Goal: Transaction & Acquisition: Obtain resource

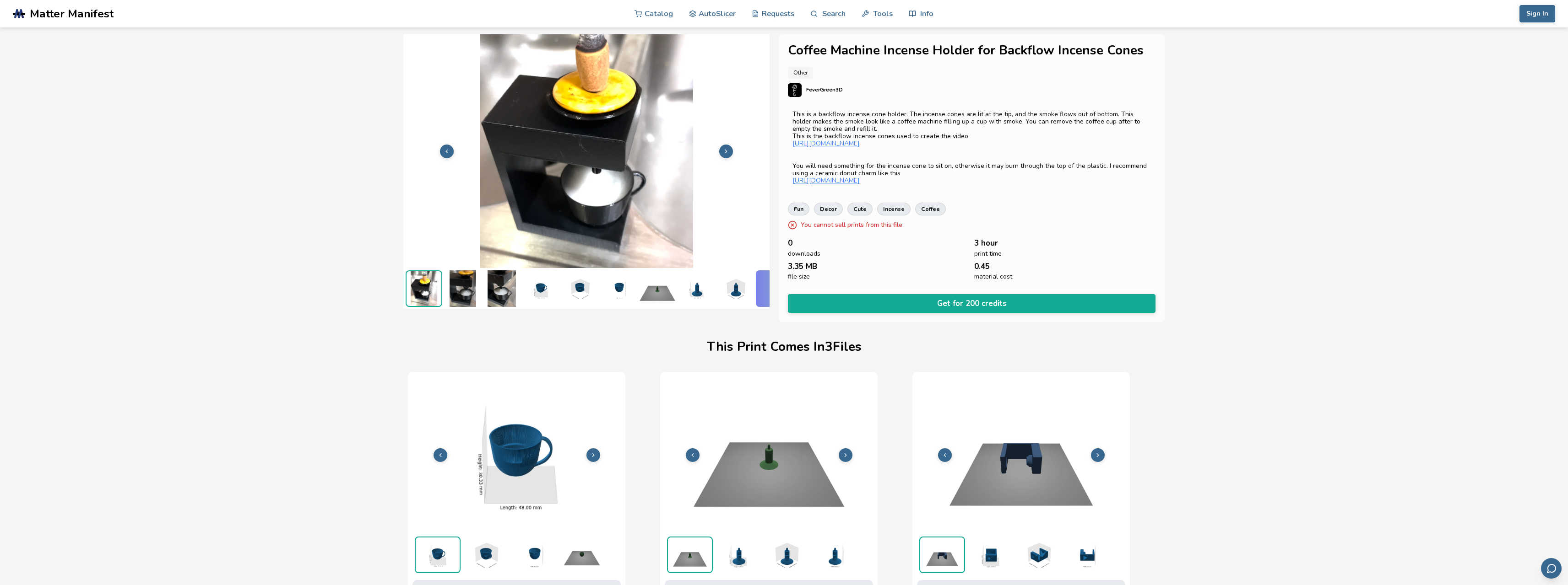
click at [464, 278] on img at bounding box center [462, 288] width 37 height 37
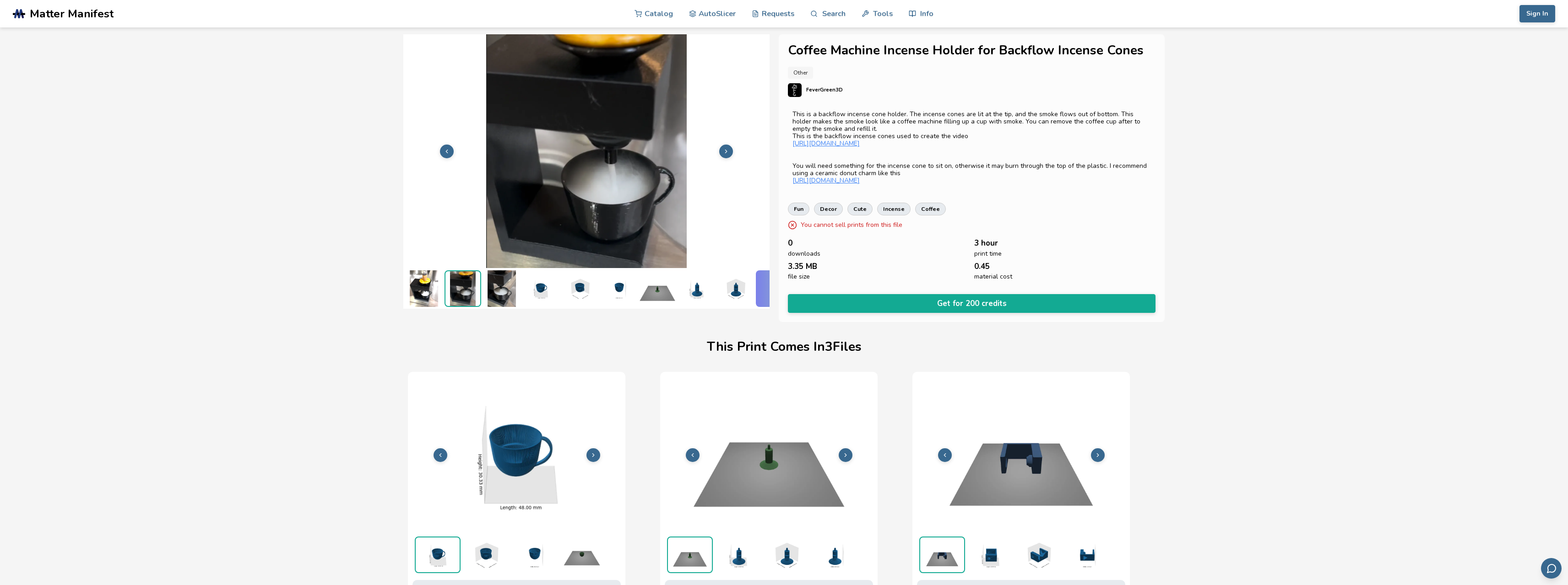
click at [493, 276] on img at bounding box center [502, 288] width 37 height 37
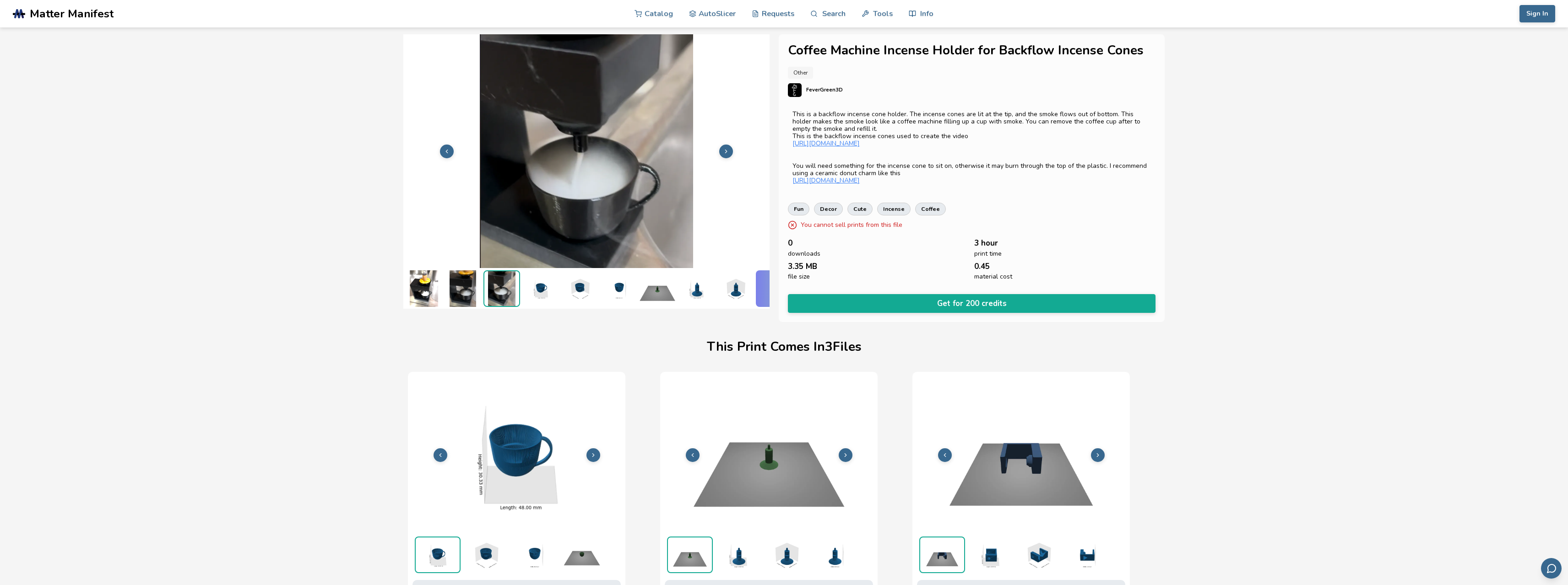
click at [726, 148] on icon at bounding box center [726, 151] width 6 height 6
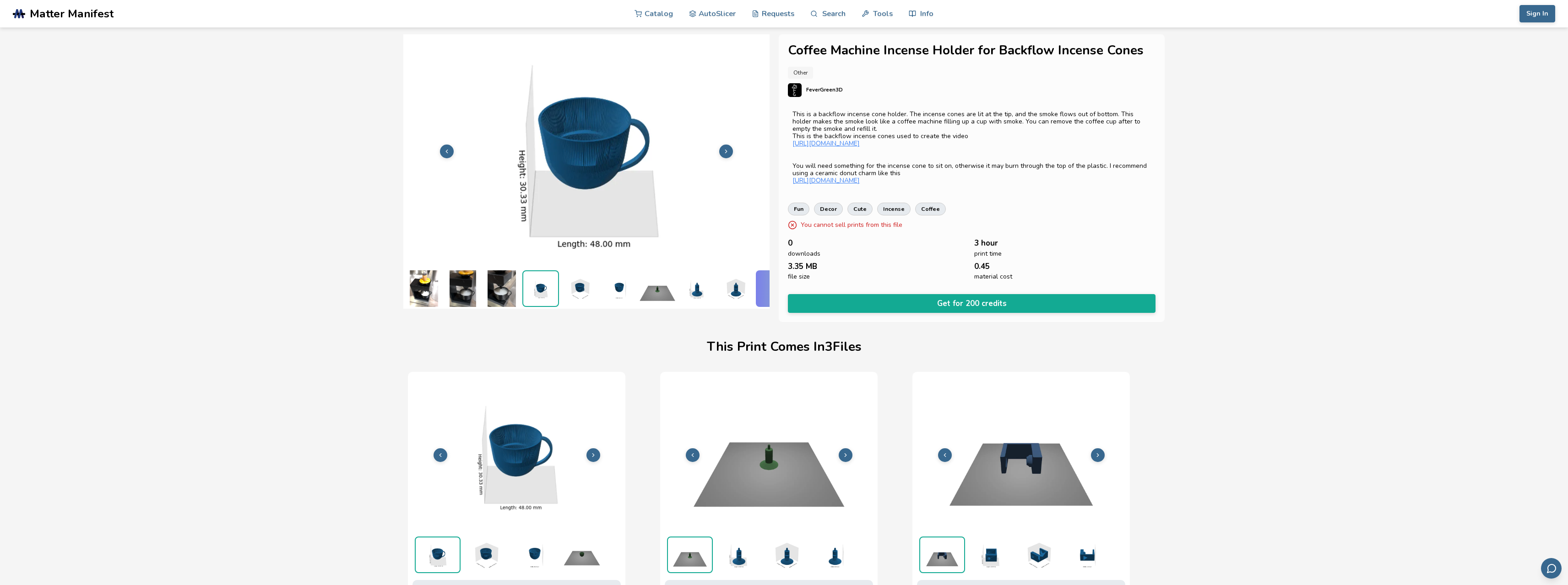
click at [726, 148] on icon at bounding box center [726, 151] width 6 height 6
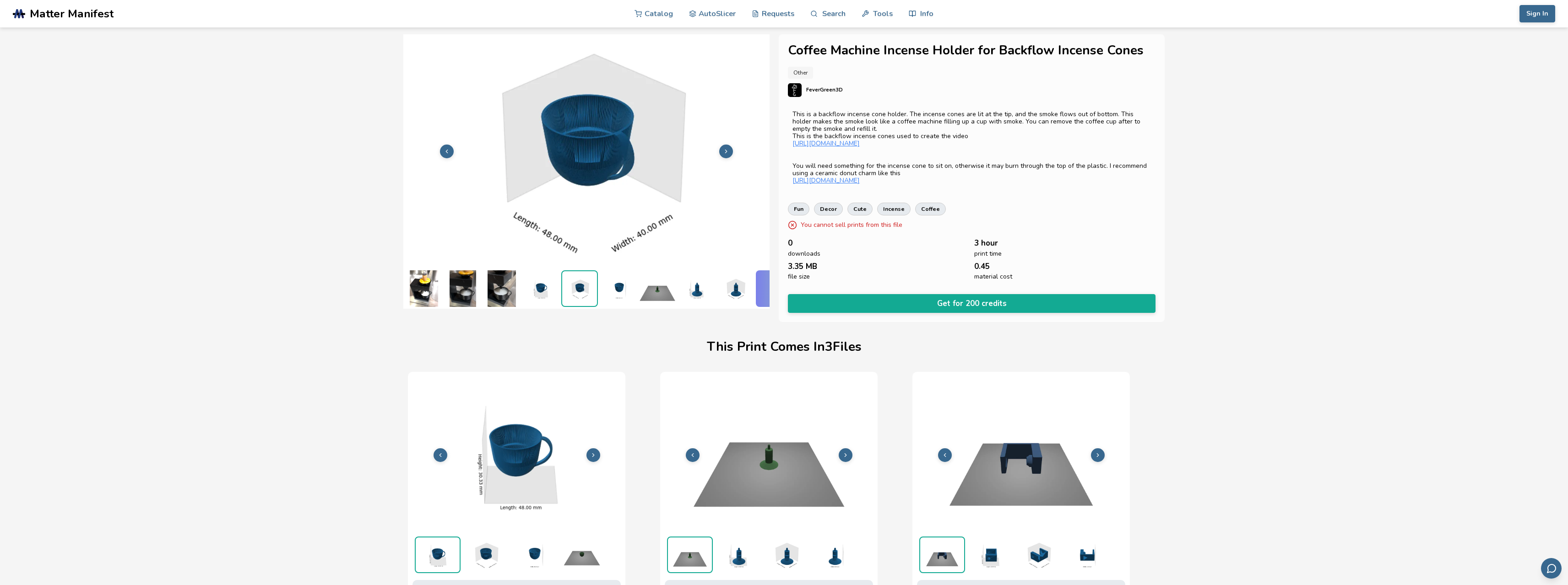
click at [726, 148] on icon at bounding box center [726, 151] width 6 height 6
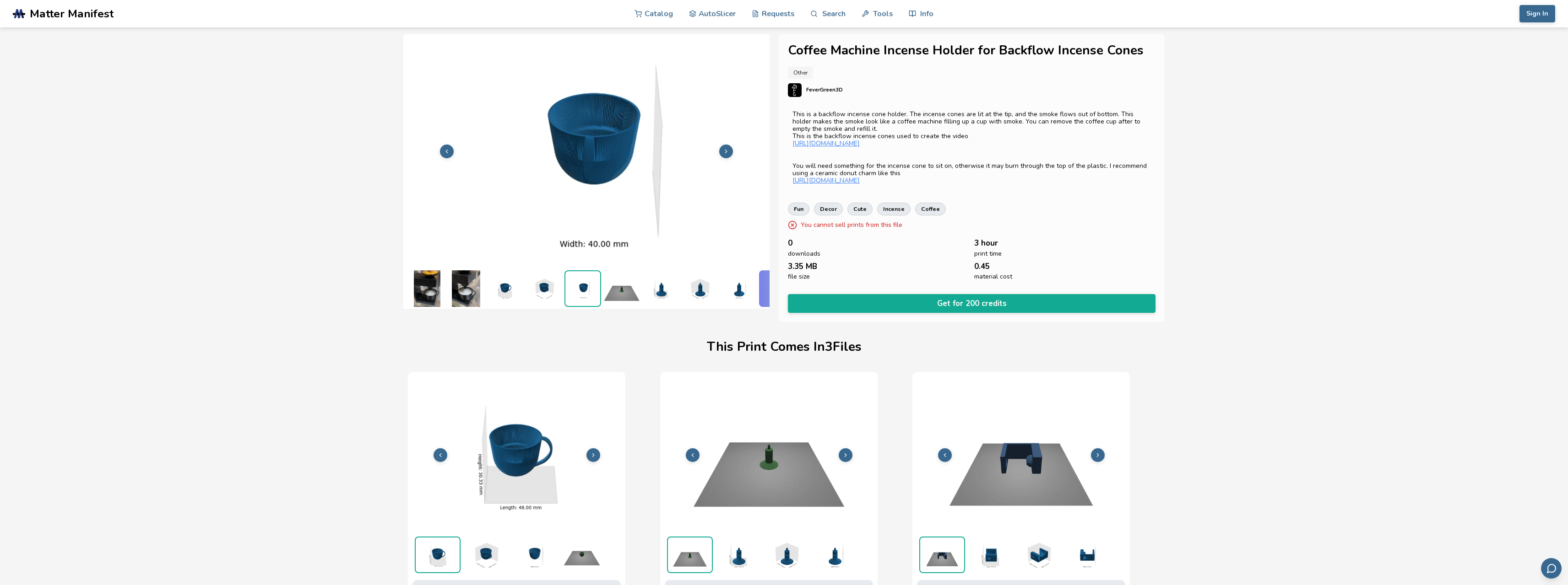
click at [726, 148] on icon at bounding box center [726, 151] width 6 height 6
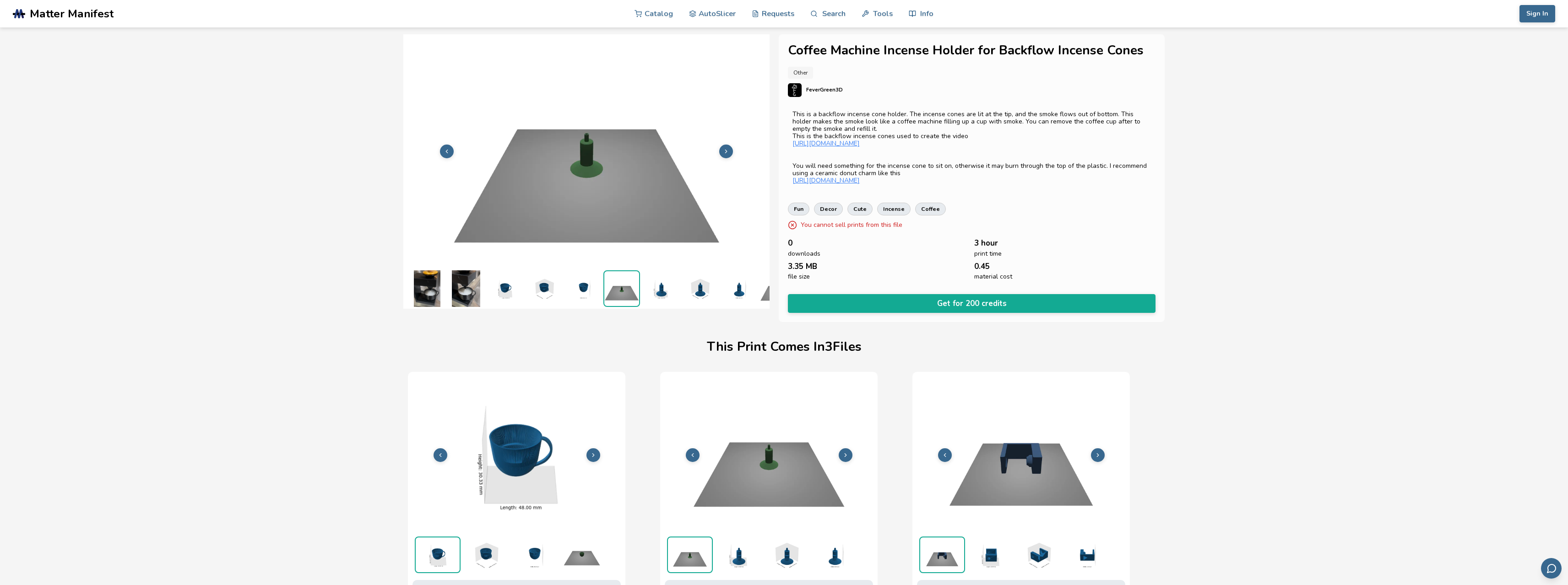
scroll to position [0, 75]
click at [726, 148] on icon at bounding box center [726, 151] width 6 height 6
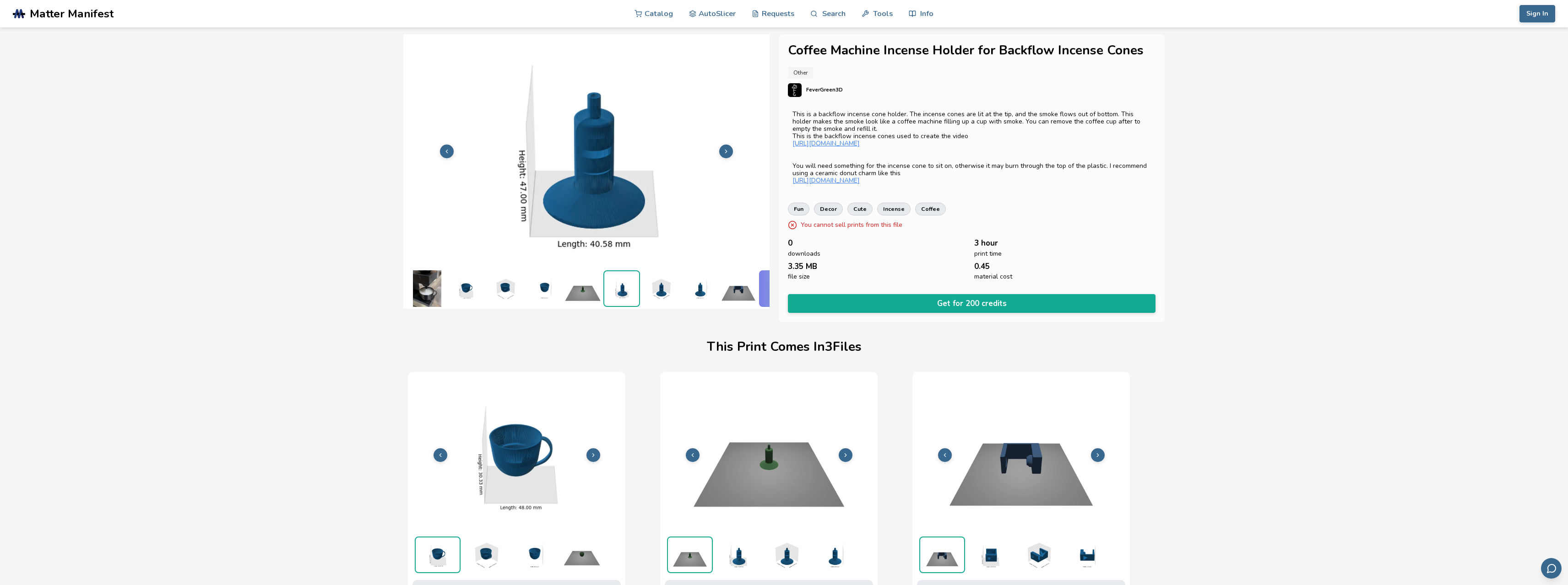
scroll to position [0, 113]
click at [726, 148] on icon at bounding box center [726, 151] width 6 height 6
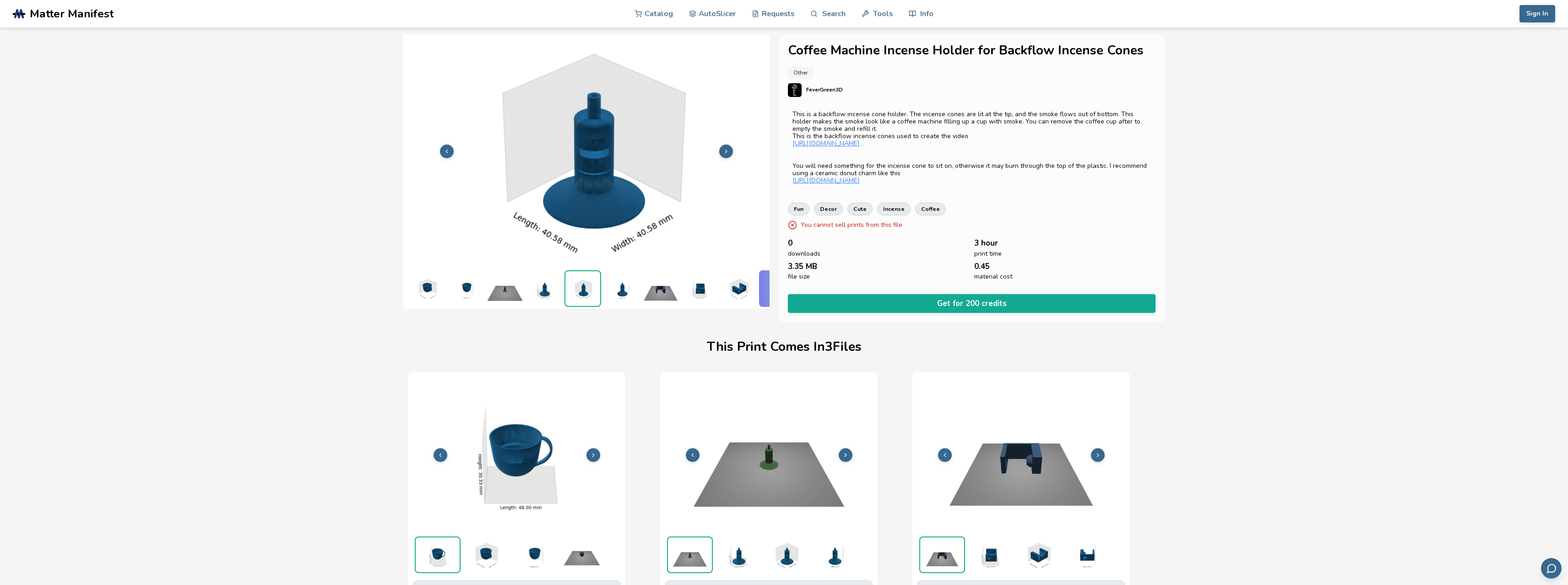
click at [726, 148] on icon at bounding box center [726, 151] width 6 height 6
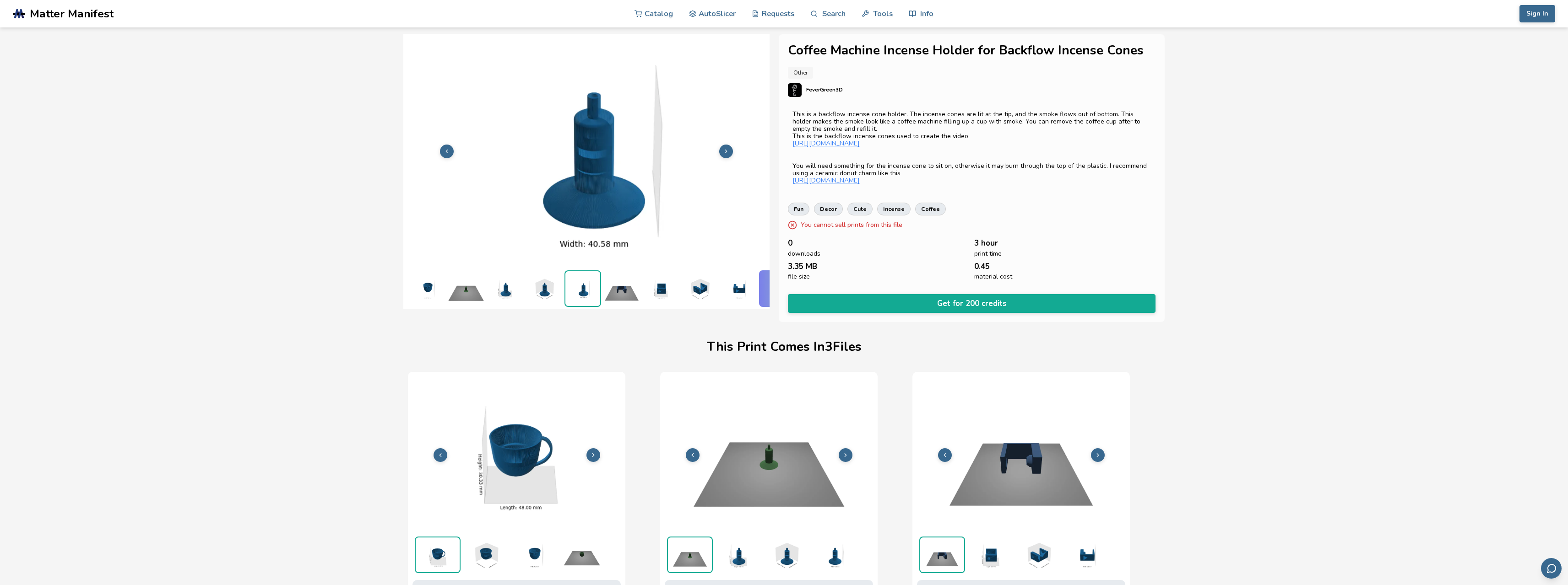
click at [726, 148] on icon at bounding box center [726, 151] width 6 height 6
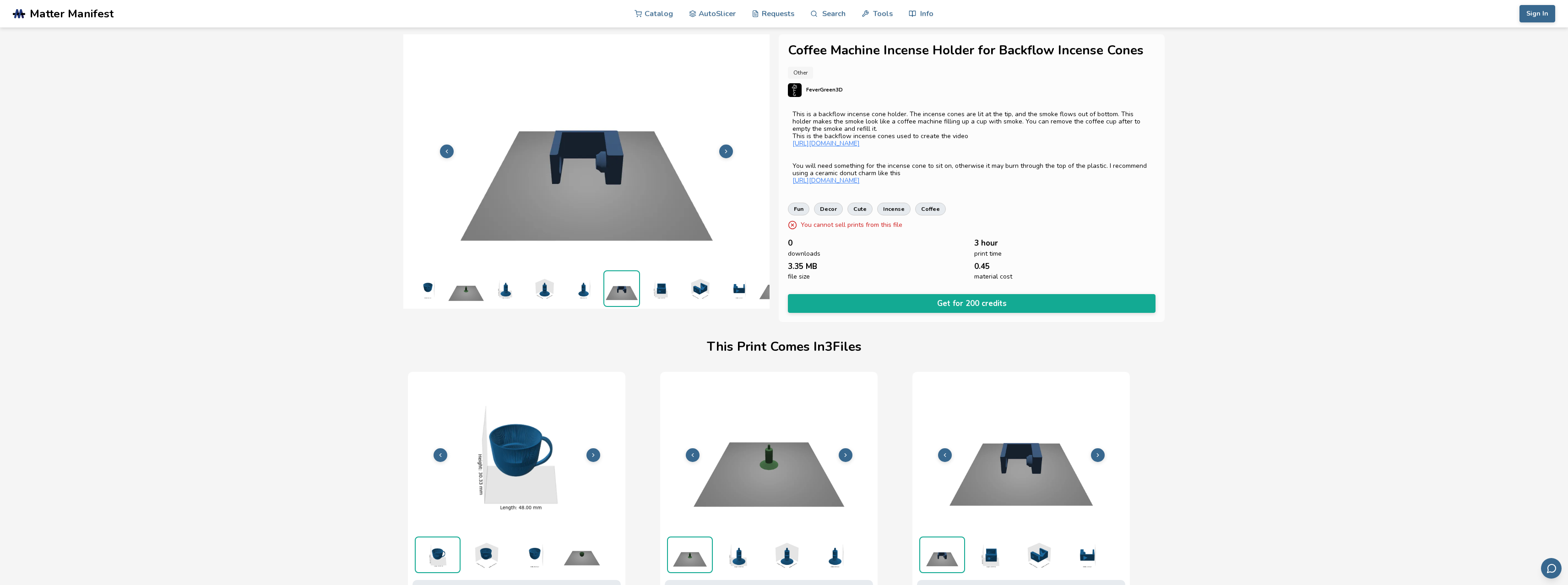
scroll to position [0, 227]
click at [726, 148] on icon at bounding box center [726, 151] width 6 height 6
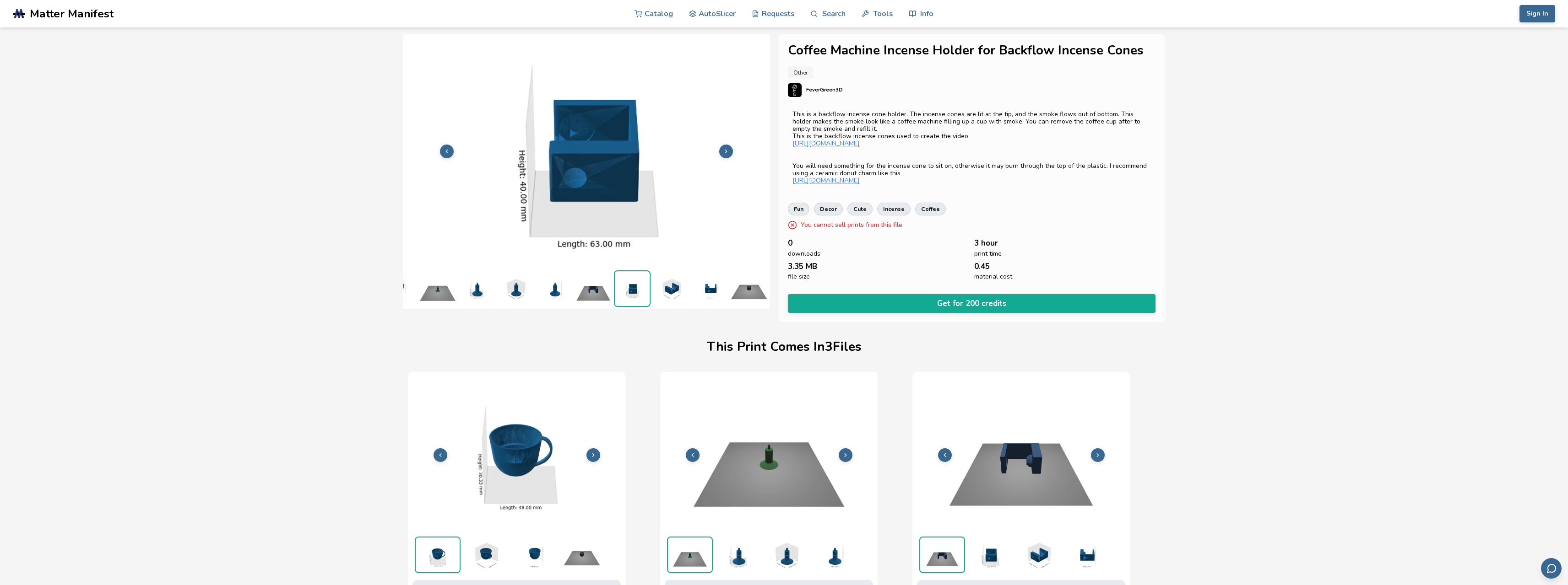
click at [726, 148] on icon at bounding box center [726, 151] width 6 height 6
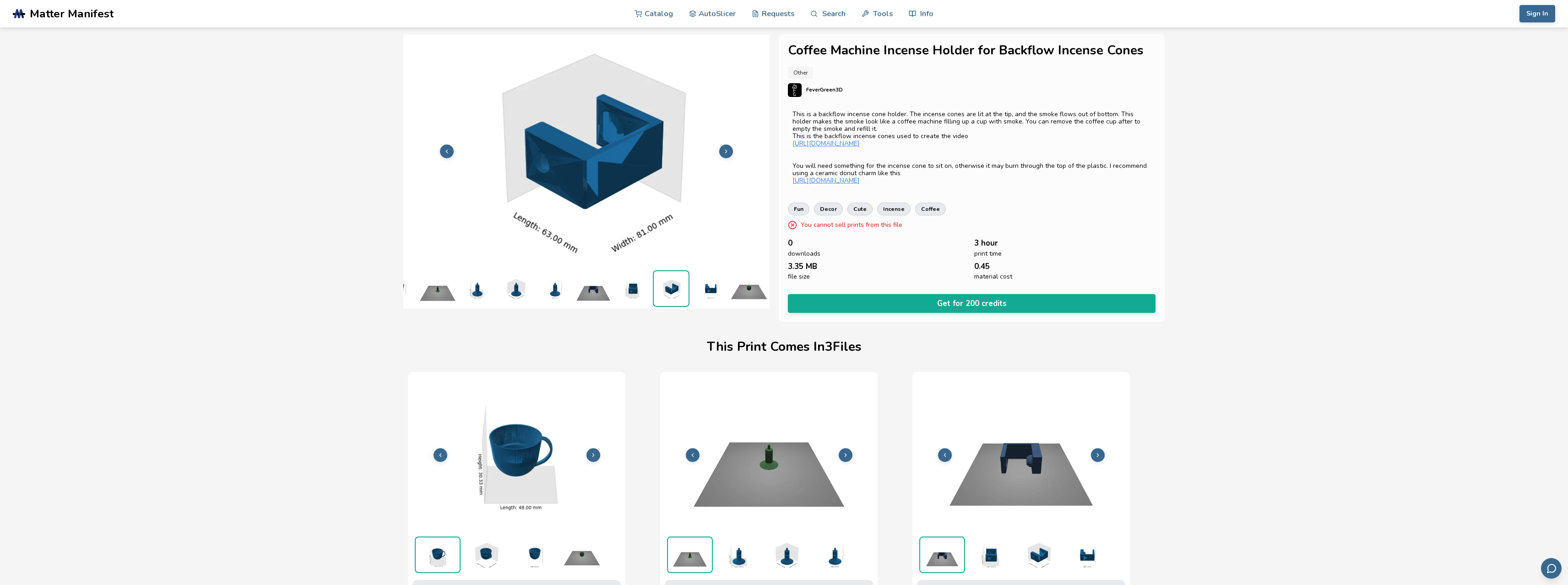
click at [726, 148] on icon at bounding box center [726, 151] width 6 height 6
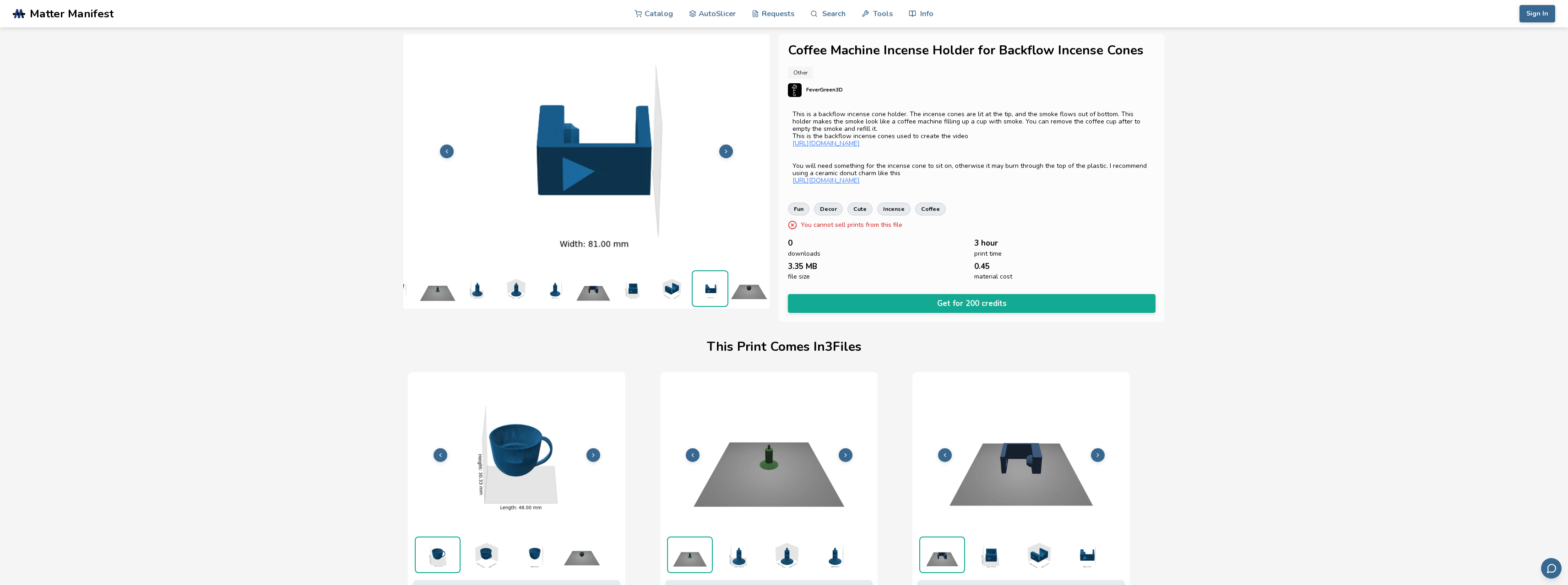
click at [726, 148] on icon at bounding box center [726, 151] width 6 height 6
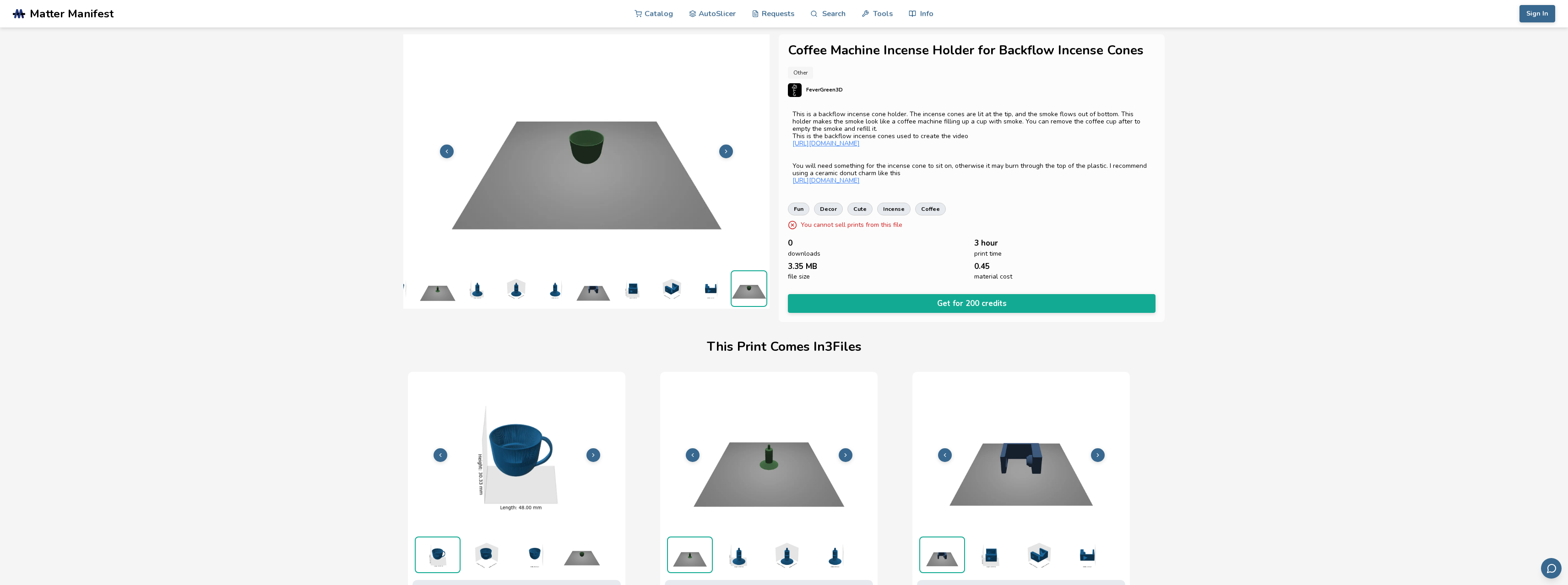
click at [726, 148] on icon at bounding box center [726, 151] width 6 height 6
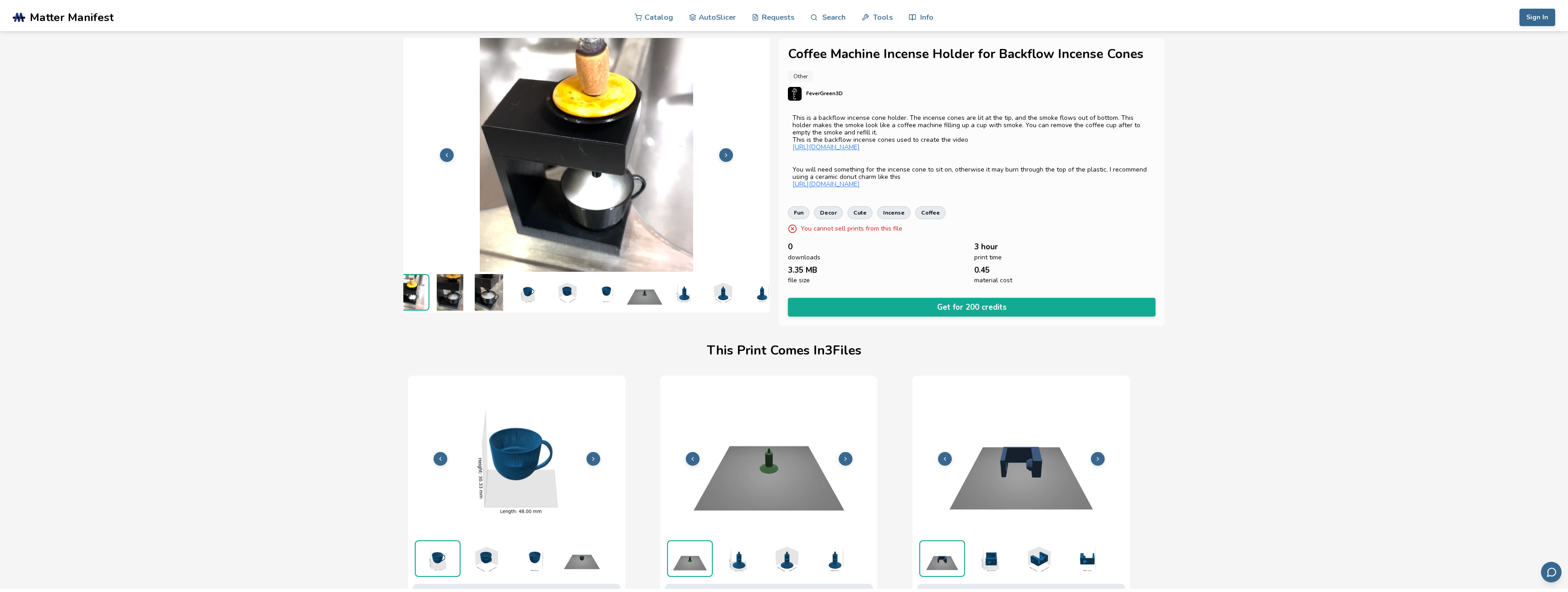
scroll to position [0, 0]
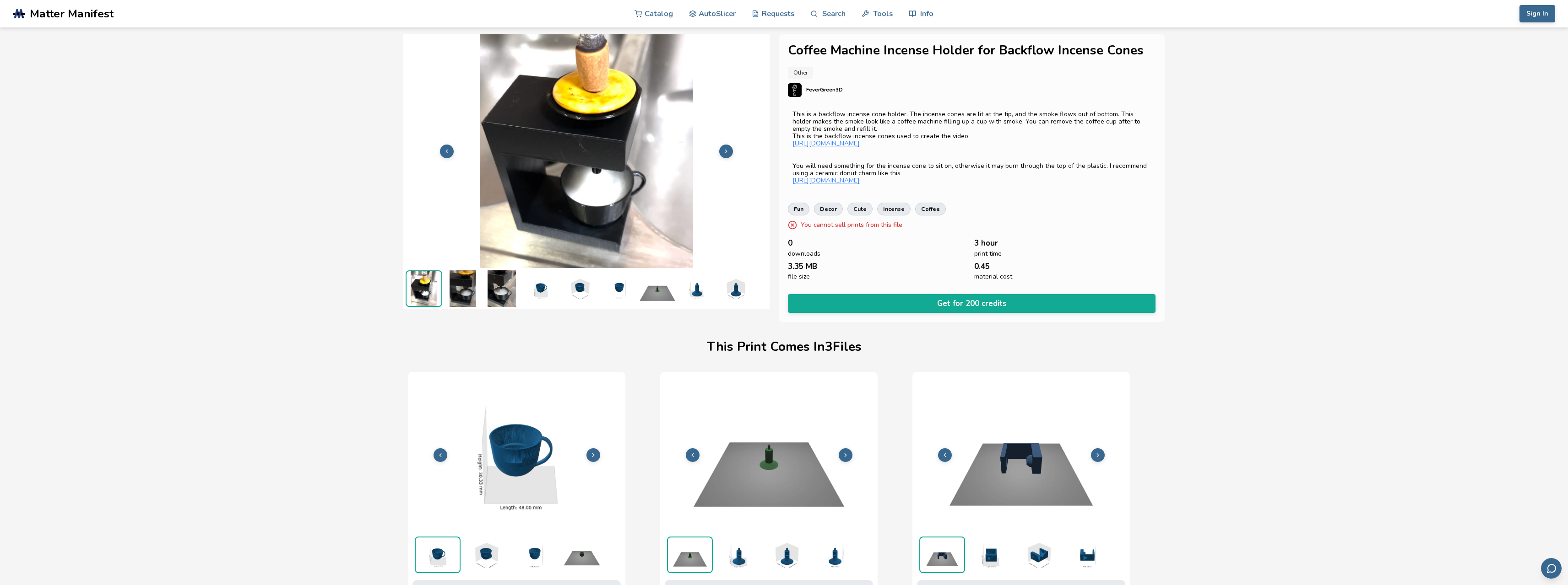
click at [65, 17] on span "Matter Manifest" at bounding box center [71, 13] width 84 height 13
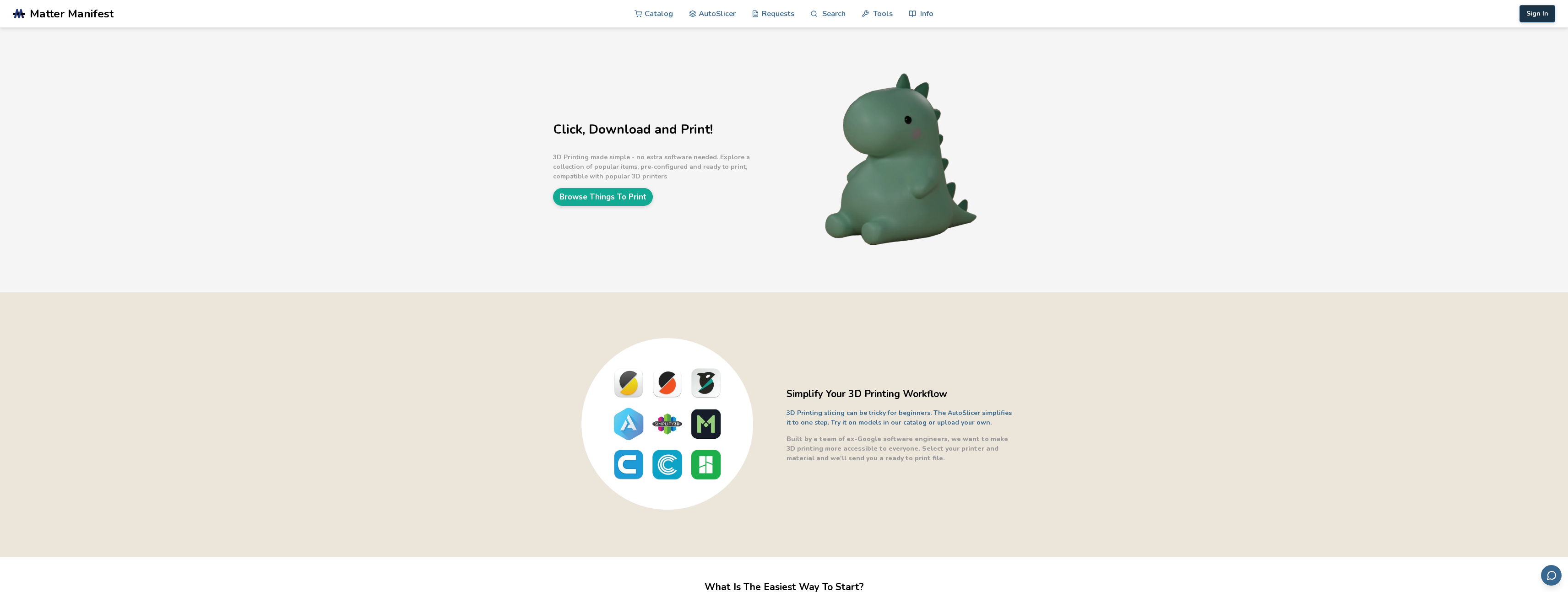
click at [1531, 15] on button "Sign In" at bounding box center [1537, 13] width 36 height 17
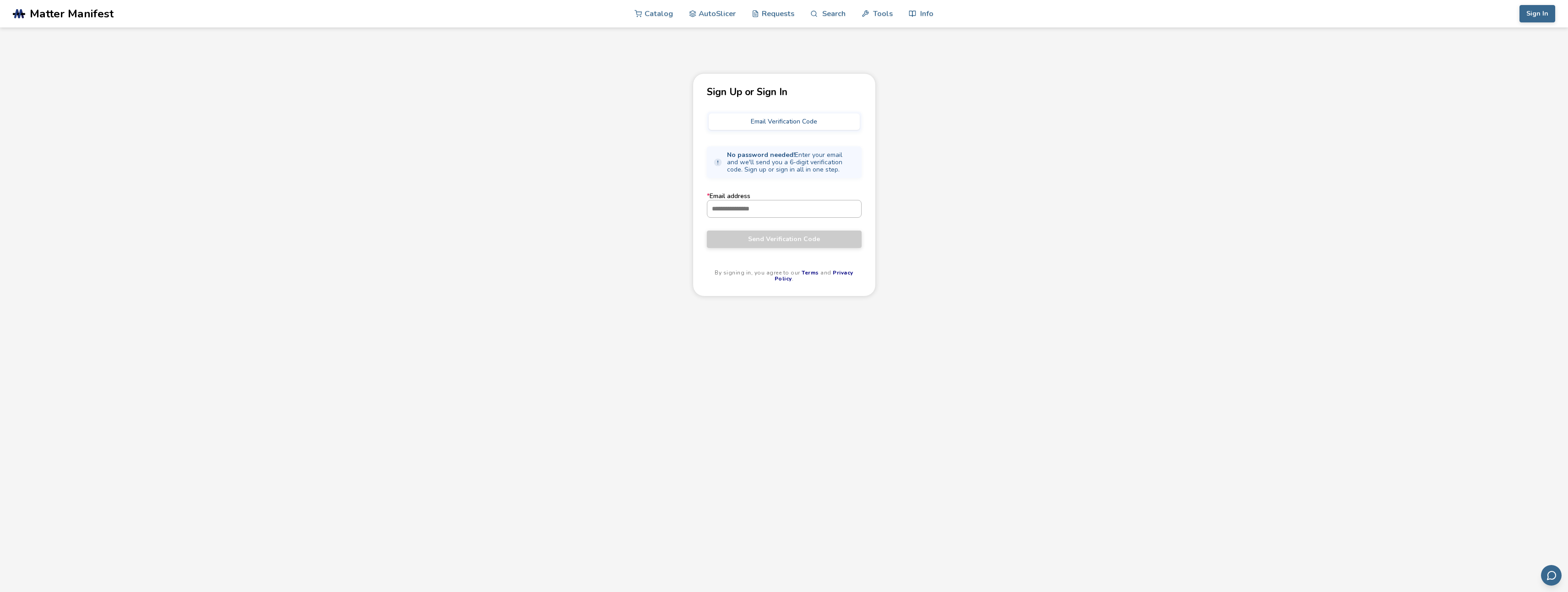
click at [753, 202] on input "* Email address" at bounding box center [784, 208] width 154 height 16
type input "**********"
click at [789, 122] on button "Email Verification Code" at bounding box center [784, 121] width 151 height 16
click at [764, 236] on span "Send Verification Code" at bounding box center [784, 239] width 141 height 7
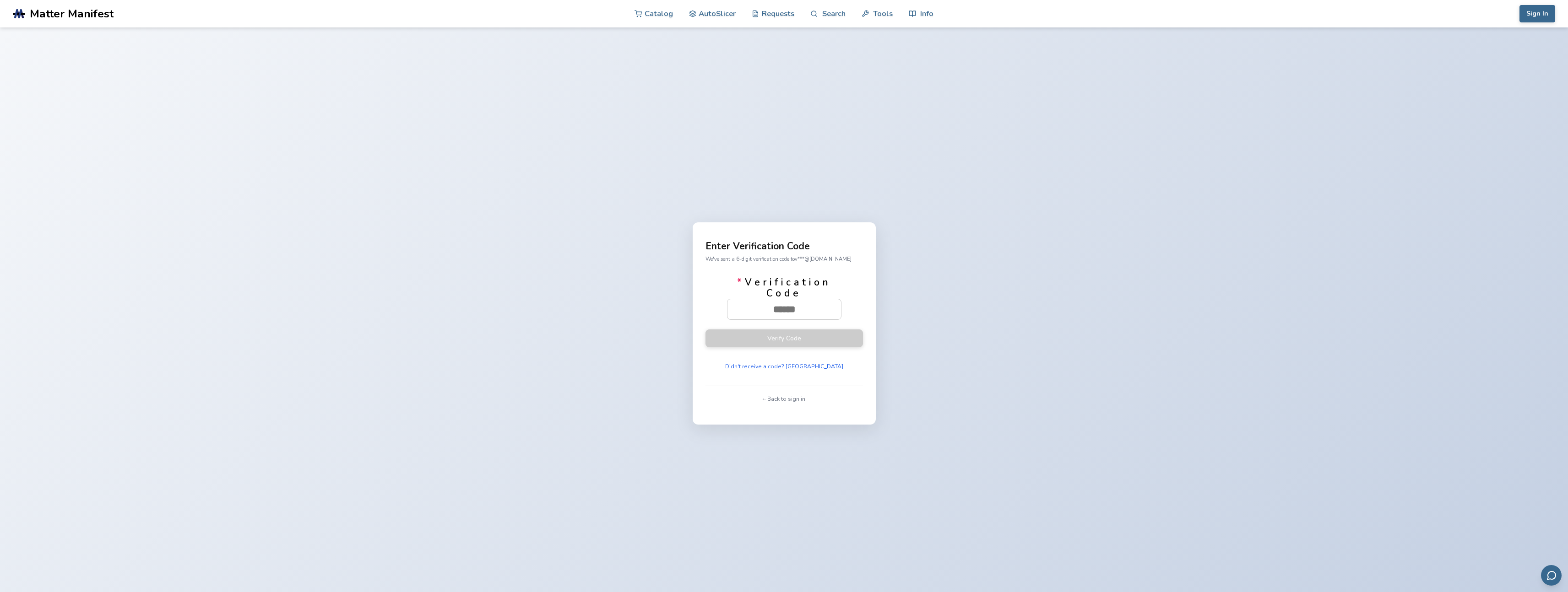
paste input "******"
type input "******"
click at [803, 338] on button "Verify Code" at bounding box center [783, 338] width 157 height 18
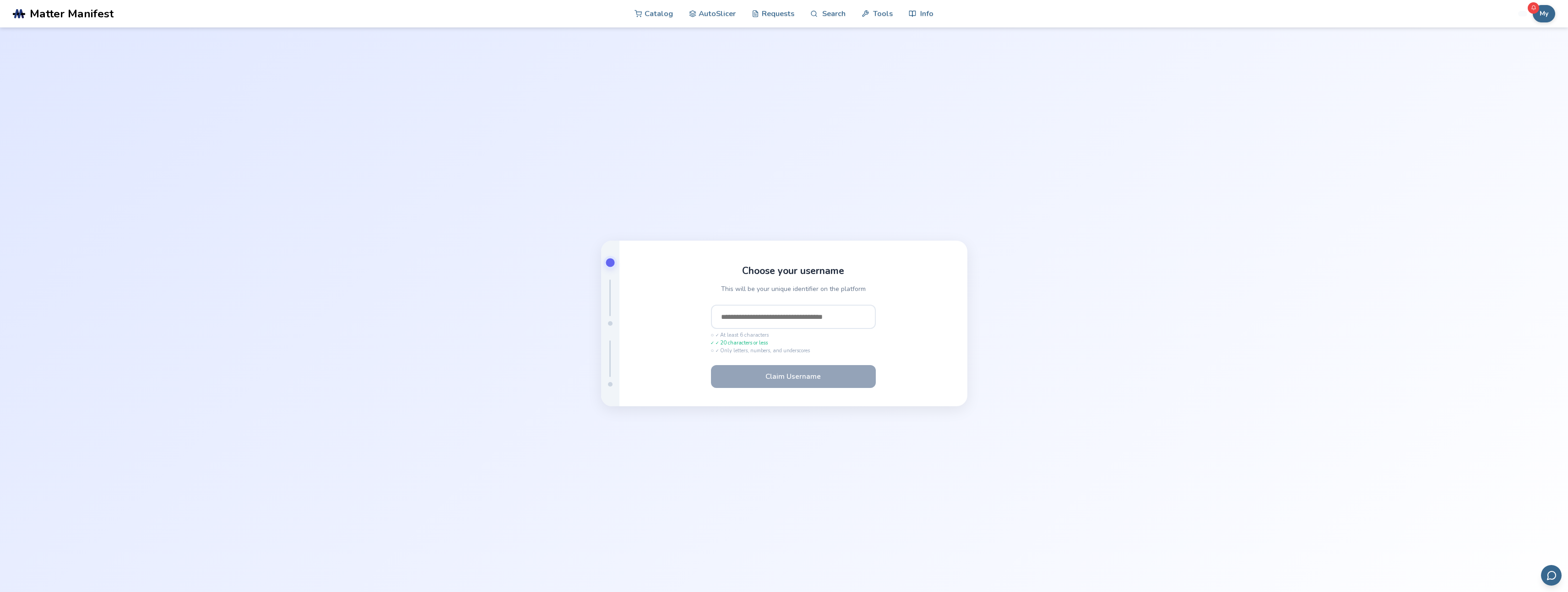
click at [730, 319] on input "text" at bounding box center [793, 316] width 165 height 24
type input "**********"
click at [768, 378] on button "Claim Username" at bounding box center [793, 376] width 165 height 22
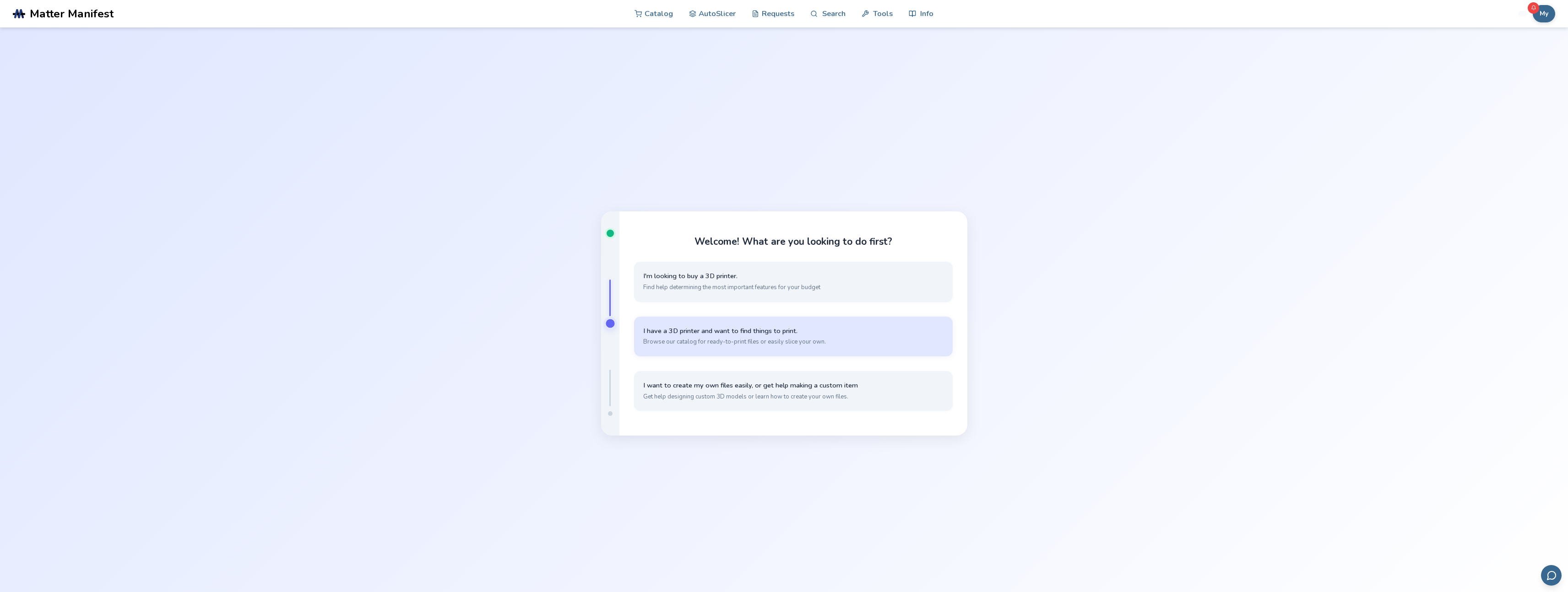
click at [744, 331] on span "I have a 3D printer and want to find things to print." at bounding box center [793, 331] width 300 height 9
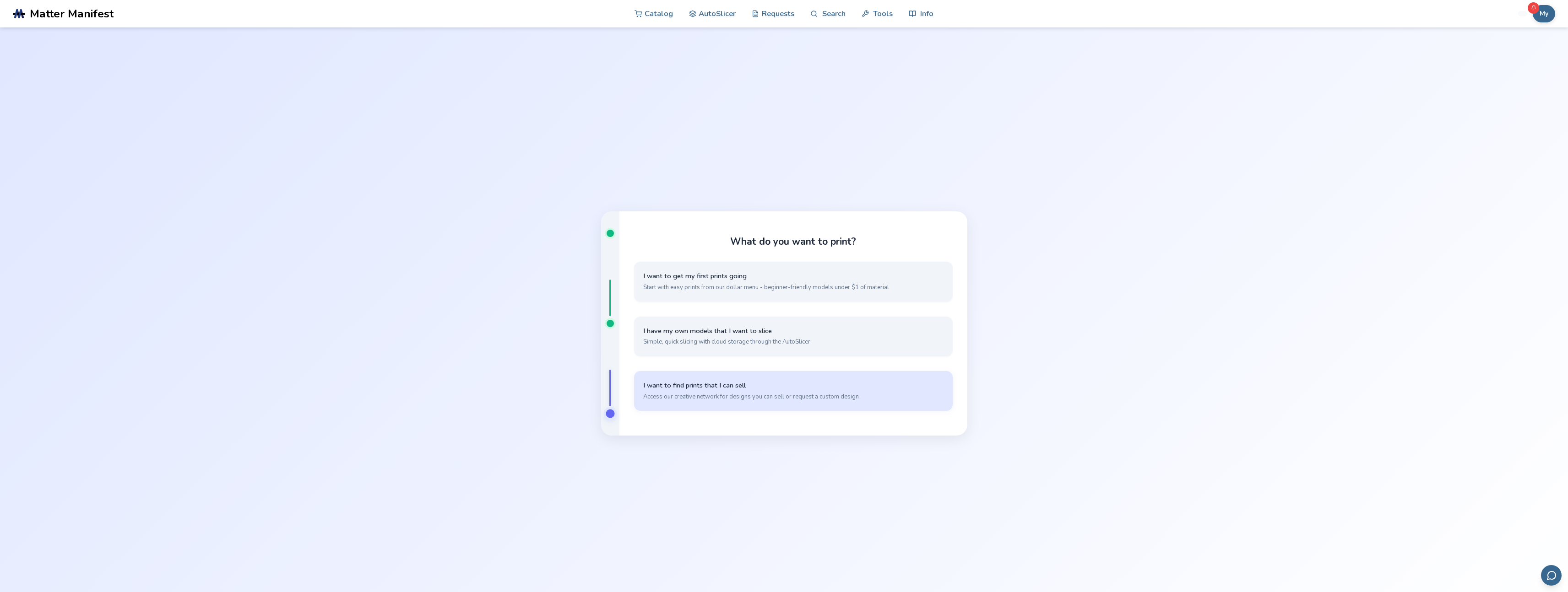
click at [800, 389] on span "I want to find prints that I can sell" at bounding box center [793, 385] width 300 height 9
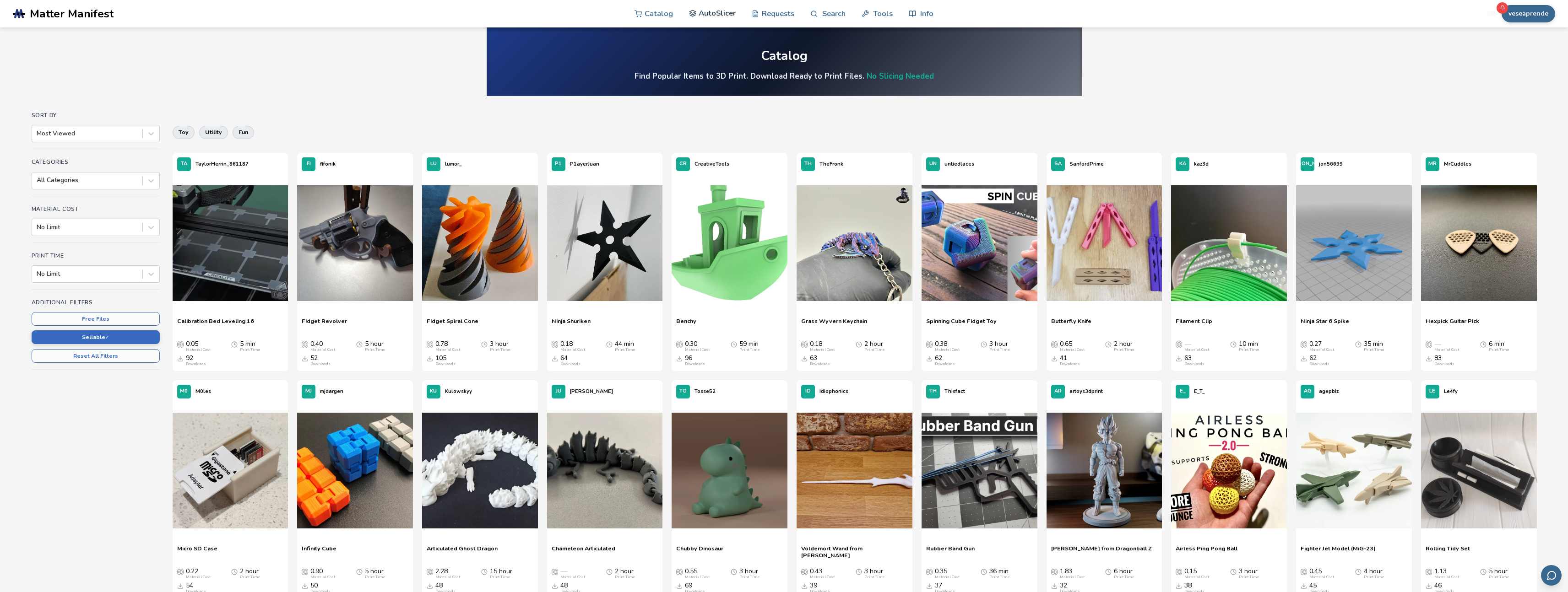
click at [719, 14] on link "AutoSlicer" at bounding box center [712, 13] width 47 height 28
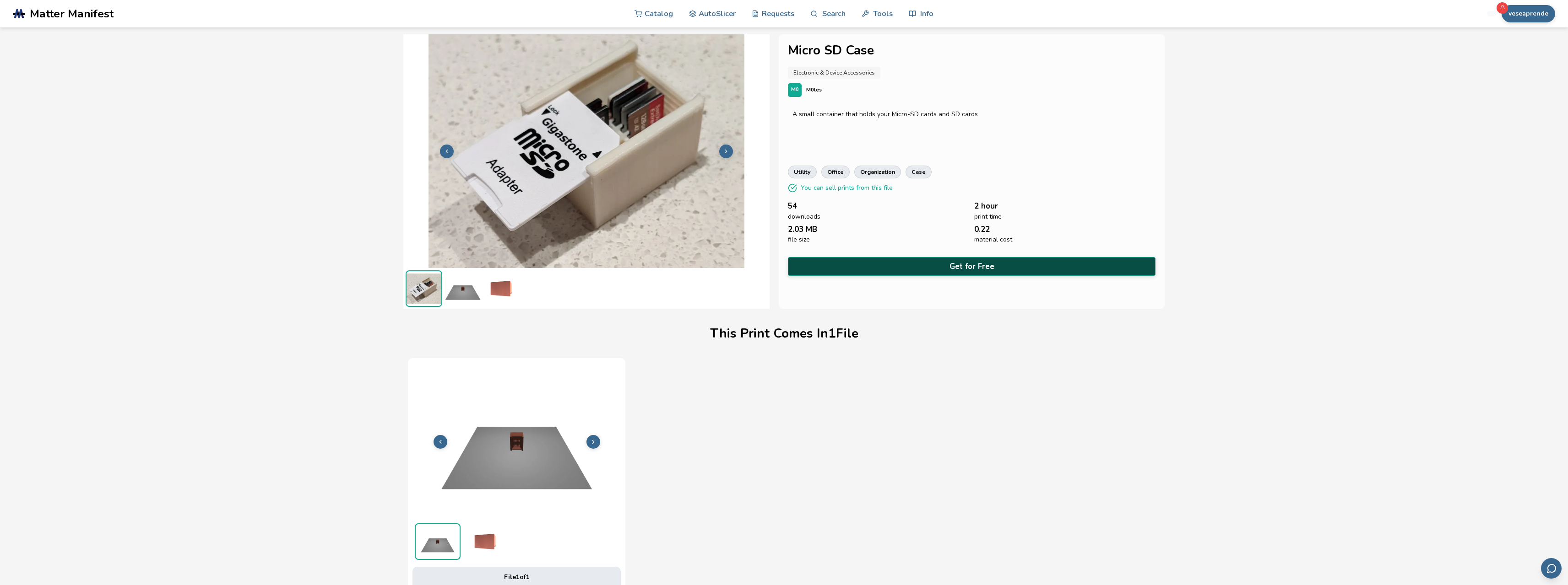
click at [945, 262] on button "Get for Free" at bounding box center [971, 266] width 368 height 19
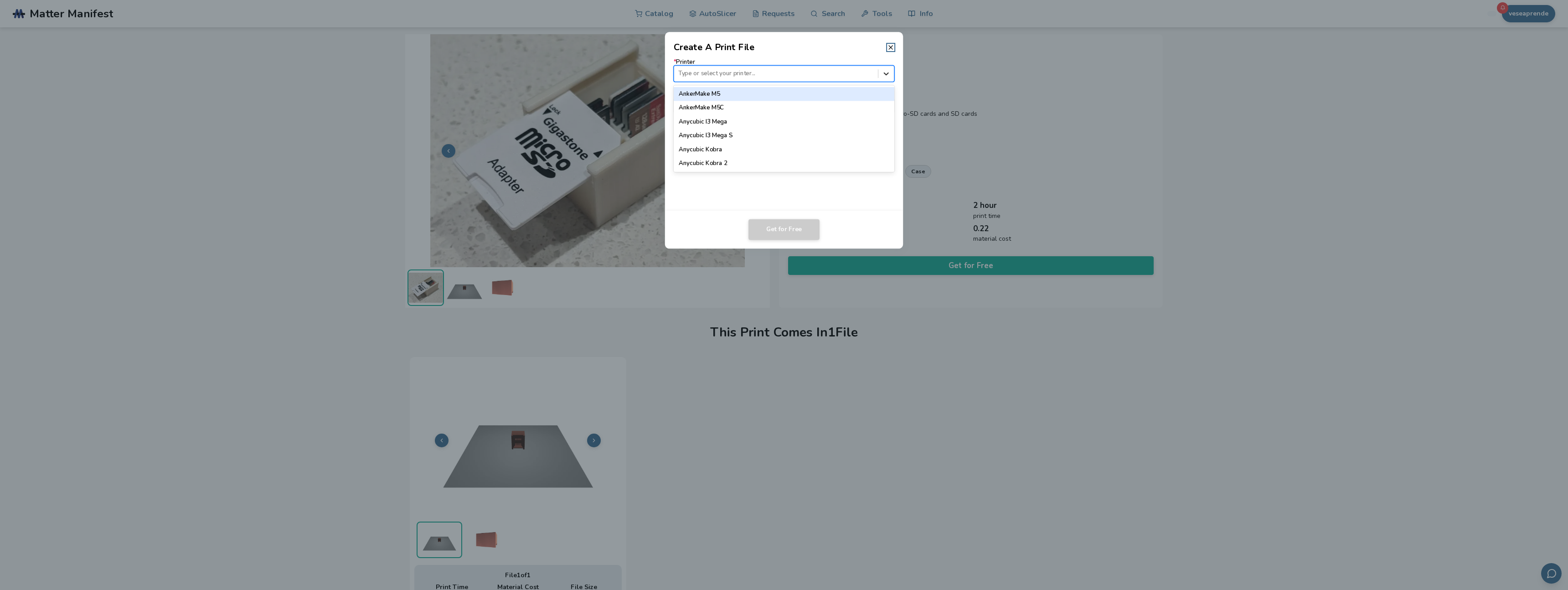
click at [888, 74] on icon at bounding box center [887, 73] width 9 height 9
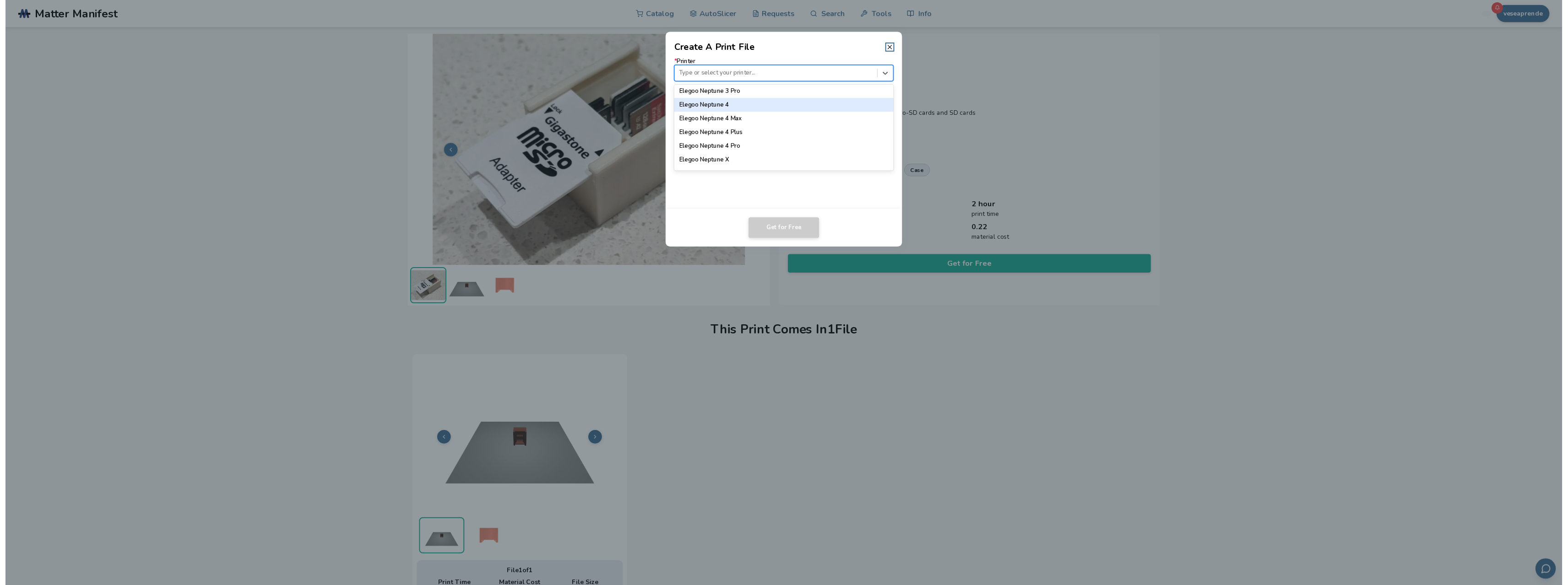
scroll to position [461, 0]
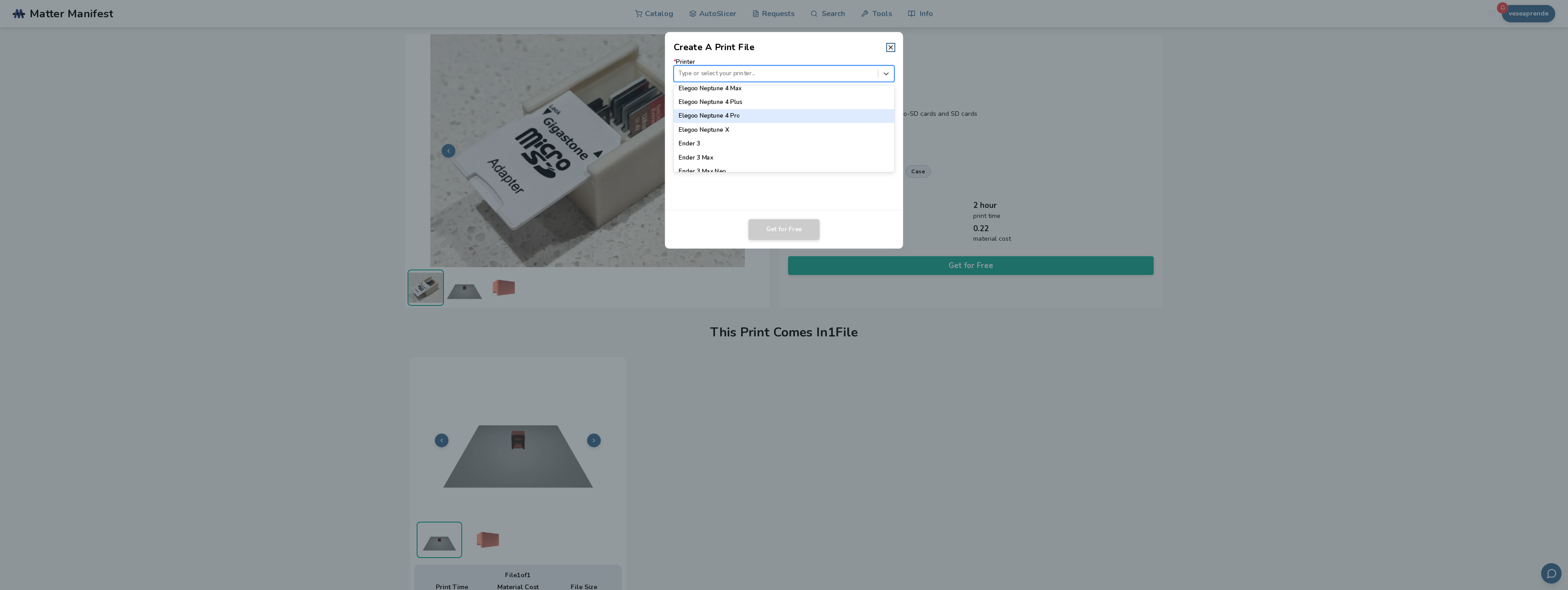
click at [742, 116] on div "Elegoo Neptune 4 Pro" at bounding box center [784, 115] width 221 height 13
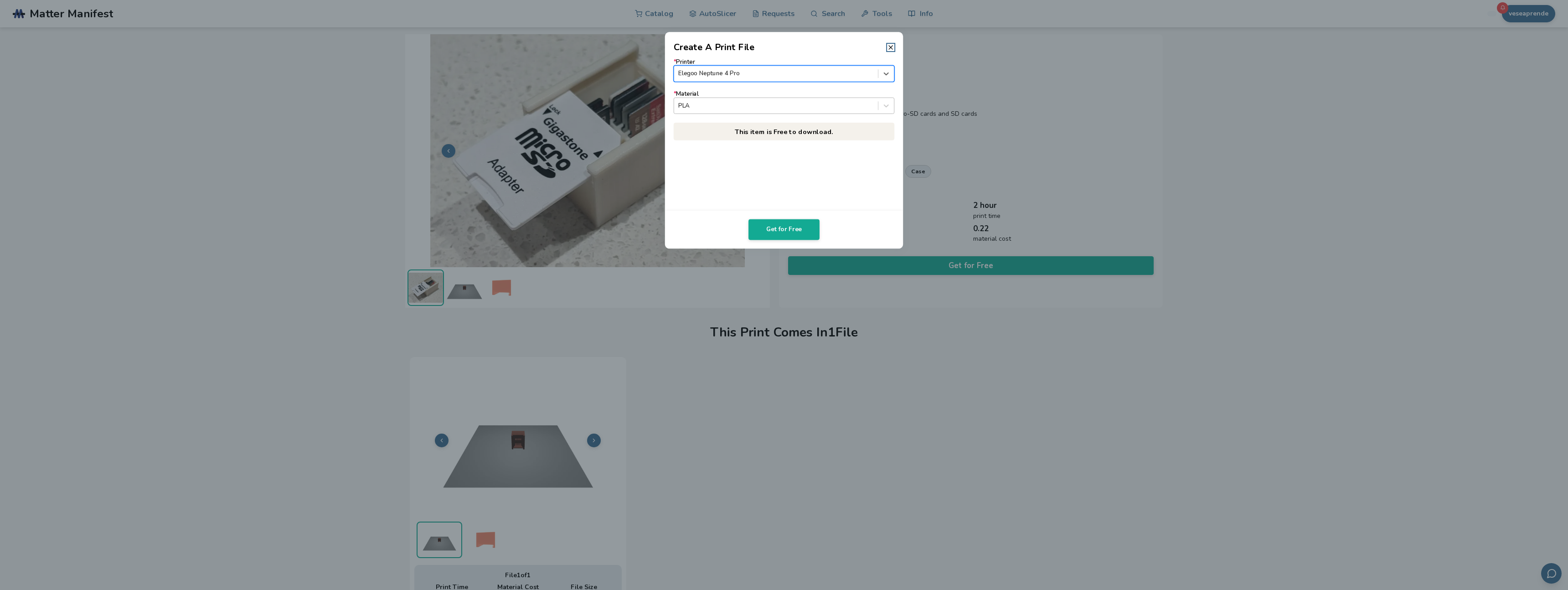
click at [775, 105] on div at bounding box center [776, 106] width 195 height 9
click at [775, 106] on div at bounding box center [776, 106] width 195 height 9
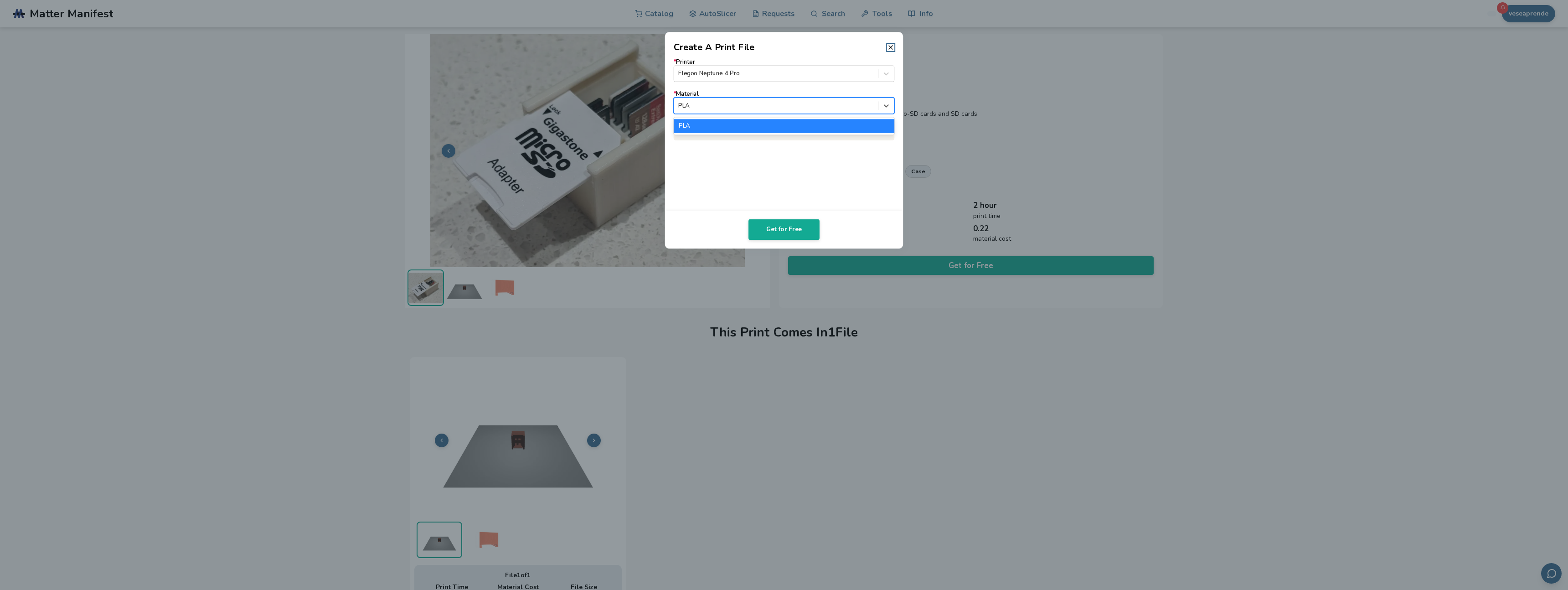
click at [775, 106] on div at bounding box center [776, 106] width 195 height 9
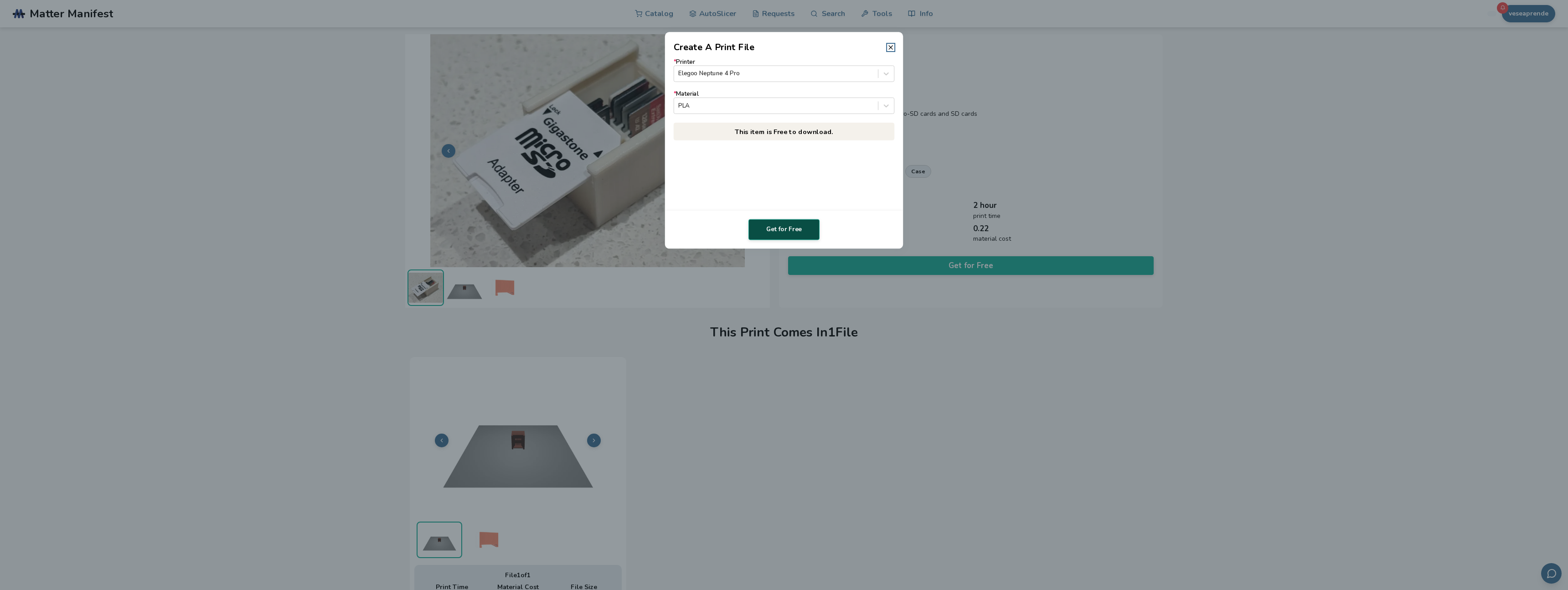
click at [784, 233] on button "Get for Free" at bounding box center [784, 229] width 71 height 21
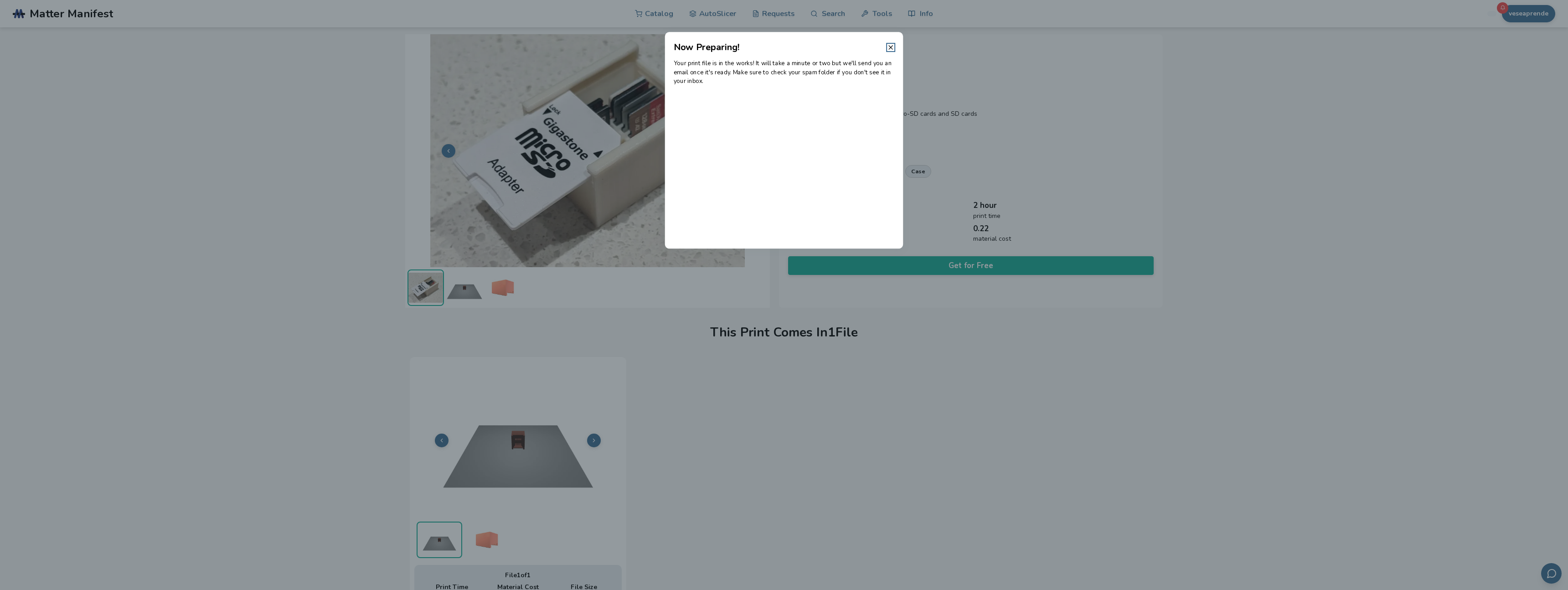
click at [887, 46] on header "Now Preparing!" at bounding box center [784, 43] width 238 height 21
click at [891, 47] on line at bounding box center [891, 47] width 4 height 4
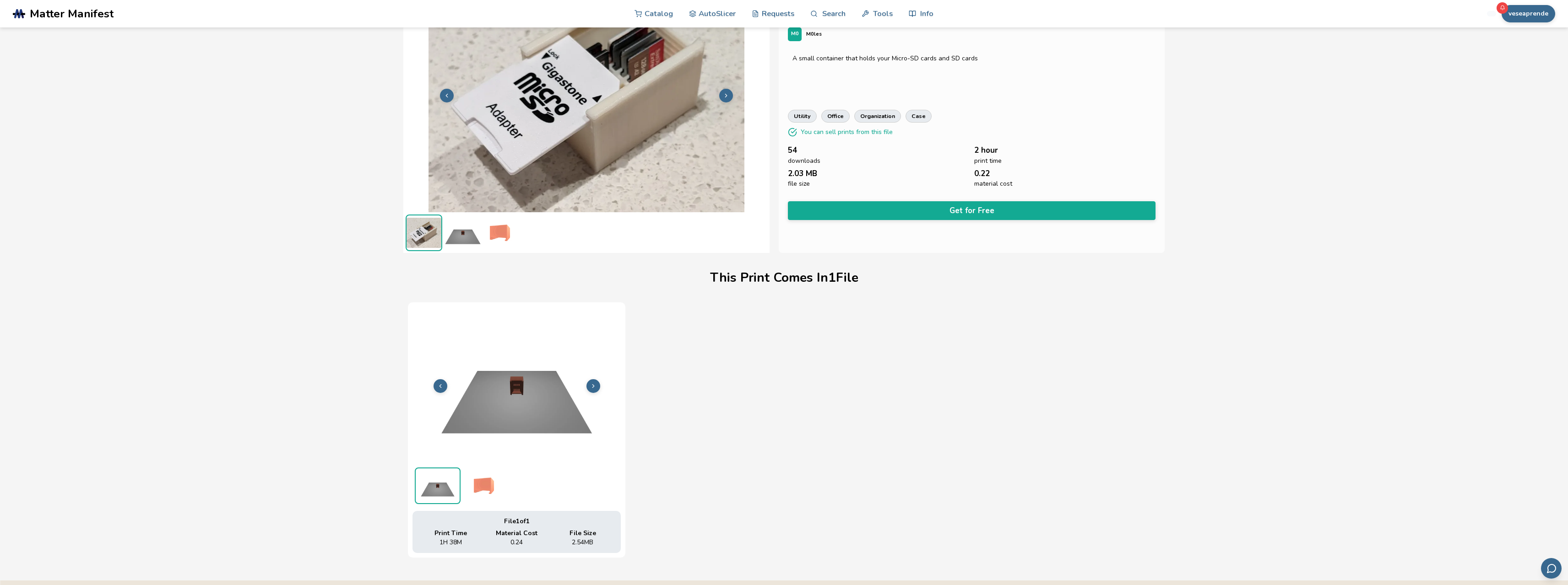
scroll to position [0, 0]
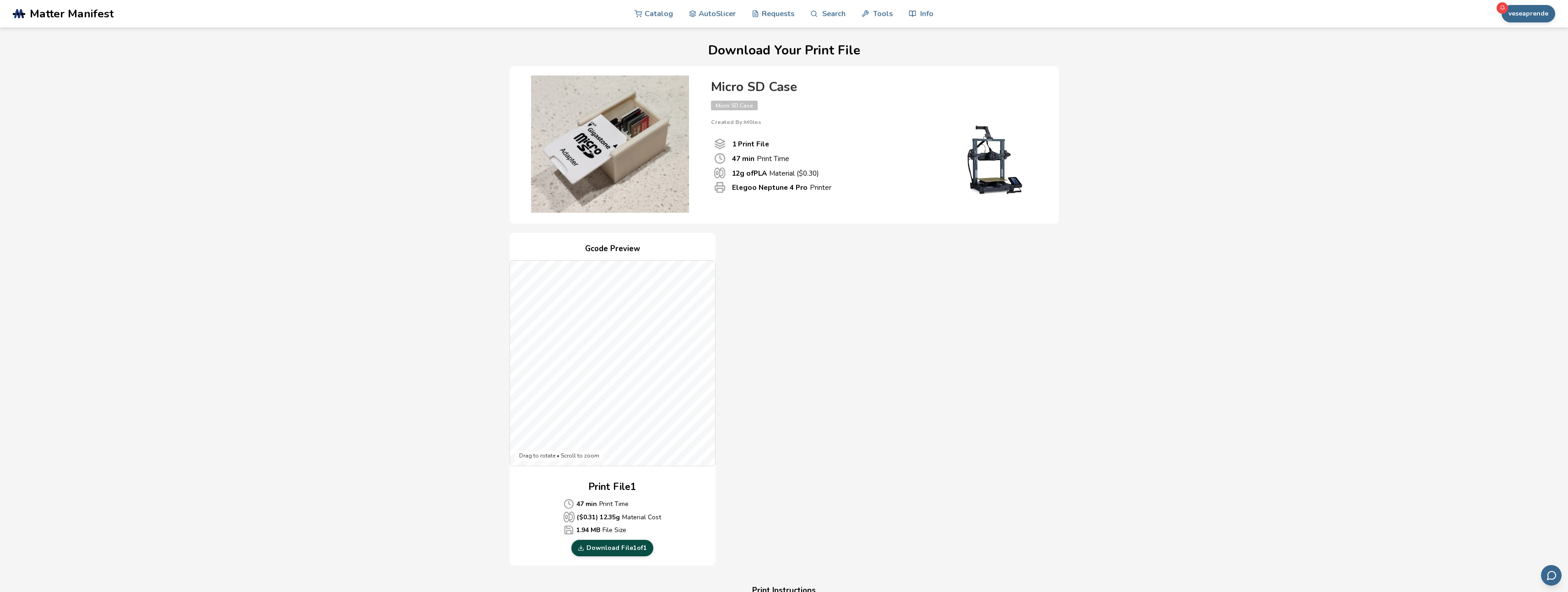
click at [610, 547] on link "Download File 1 of 1" at bounding box center [611, 548] width 82 height 16
click at [452, 229] on div "Download Your Print File Micro SD Case Micro SD Case Created By: M0les 1 Print …" at bounding box center [784, 526] width 1505 height 968
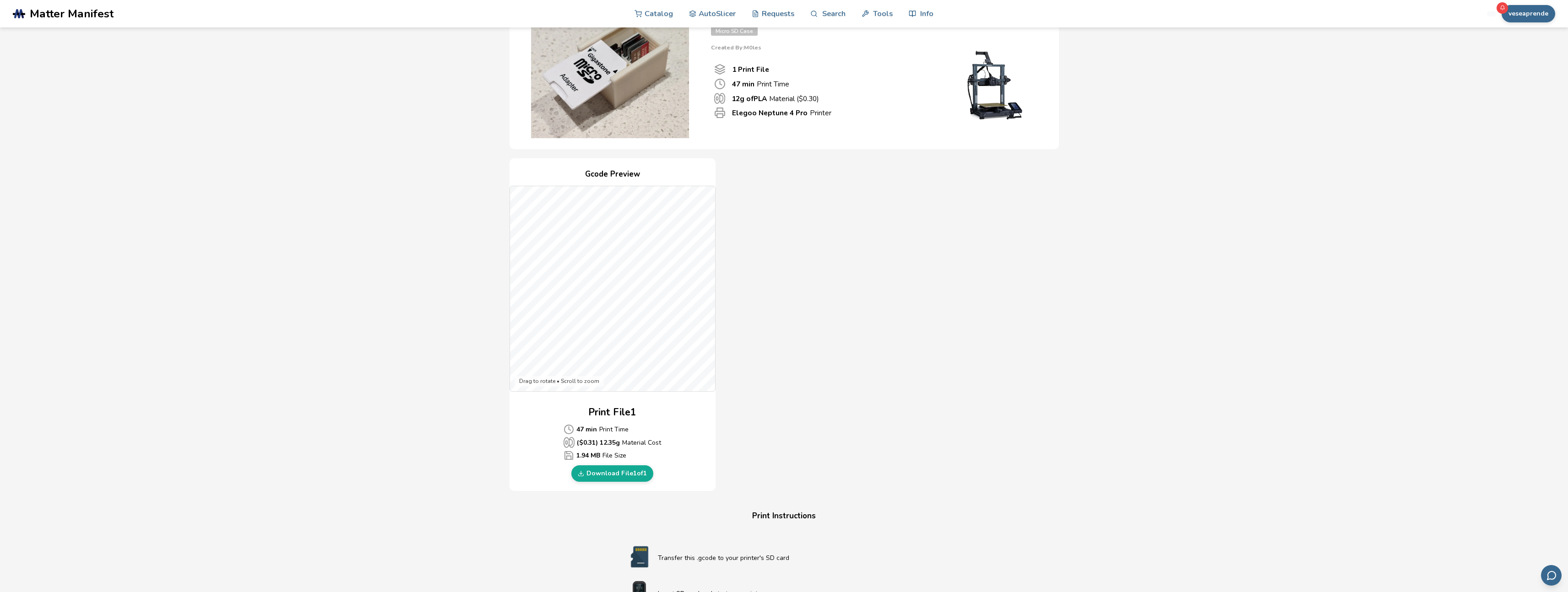
click at [601, 171] on h4 "Gcode Preview" at bounding box center [612, 174] width 206 height 14
click at [633, 476] on link "Download File 1 of 1" at bounding box center [611, 473] width 82 height 16
click at [441, 329] on div "Download Your Print File Micro SD Case Micro SD Case Created By: M0les 1 Print …" at bounding box center [784, 402] width 1505 height 867
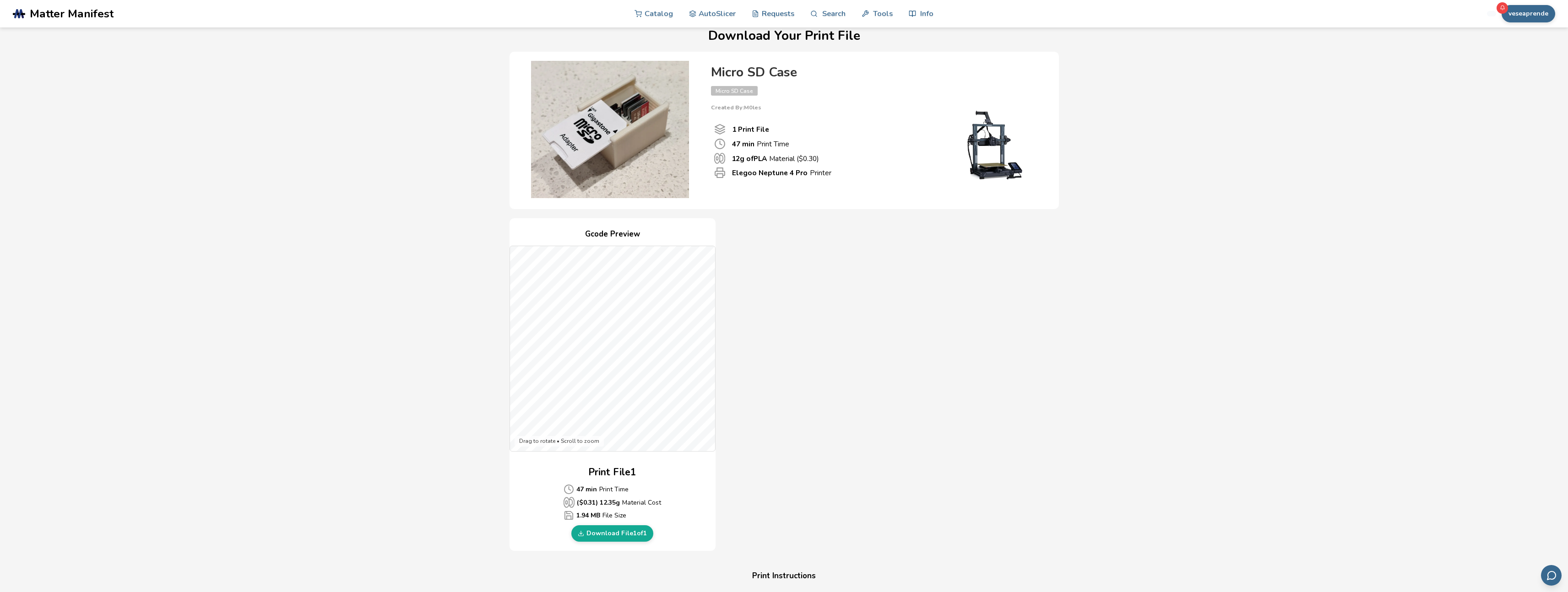
scroll to position [0, 0]
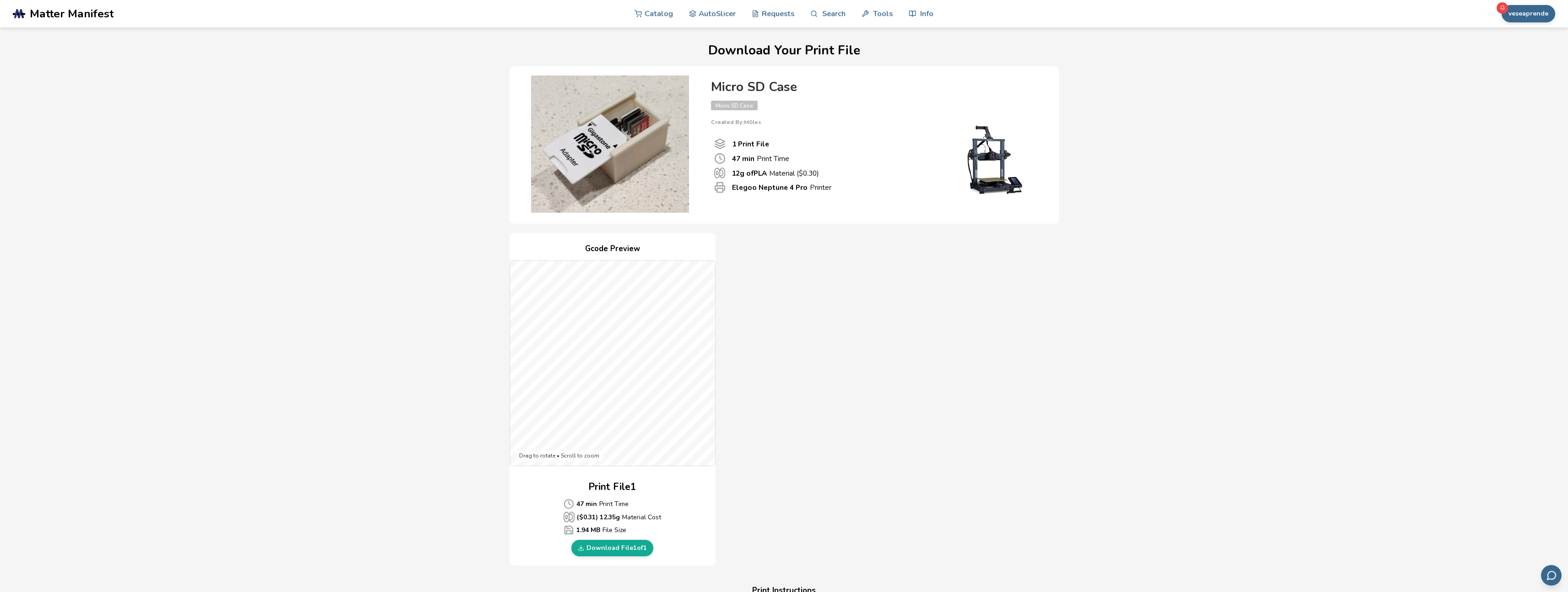
click at [870, 109] on div "Micro SD Case Micro SD Case Created By: M0les" at bounding box center [876, 102] width 330 height 46
click at [877, 16] on link "Tools" at bounding box center [877, 13] width 31 height 28
click at [459, 108] on div "Download Your Print File Micro SD Case Micro SD Case Created By: M0les 1 Print …" at bounding box center [784, 476] width 1505 height 867
